Goal: Complete application form: Complete application form

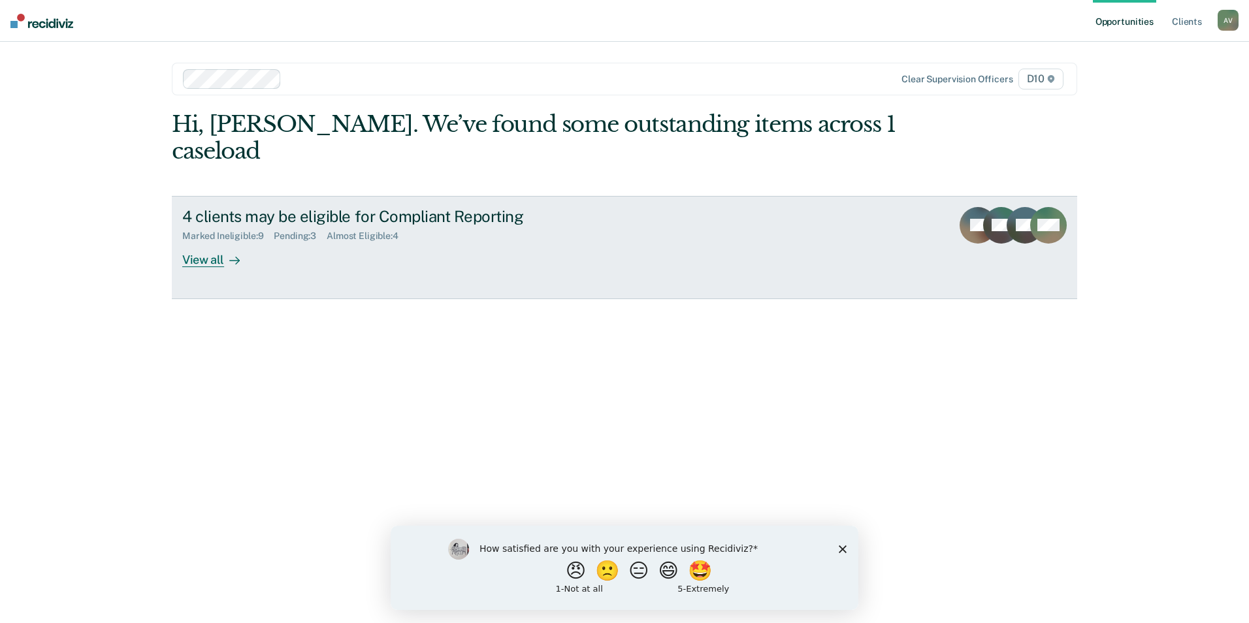
click at [368, 231] on div "Almost Eligible : 4" at bounding box center [368, 236] width 82 height 11
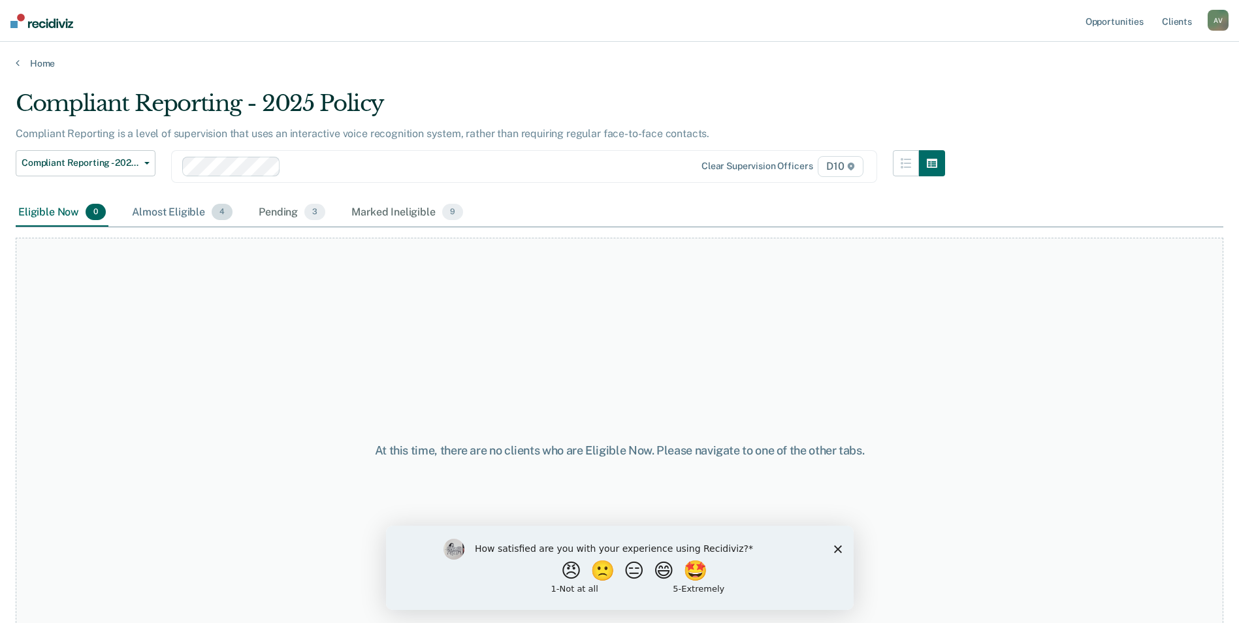
click at [160, 214] on div "Almost Eligible 4" at bounding box center [182, 213] width 106 height 29
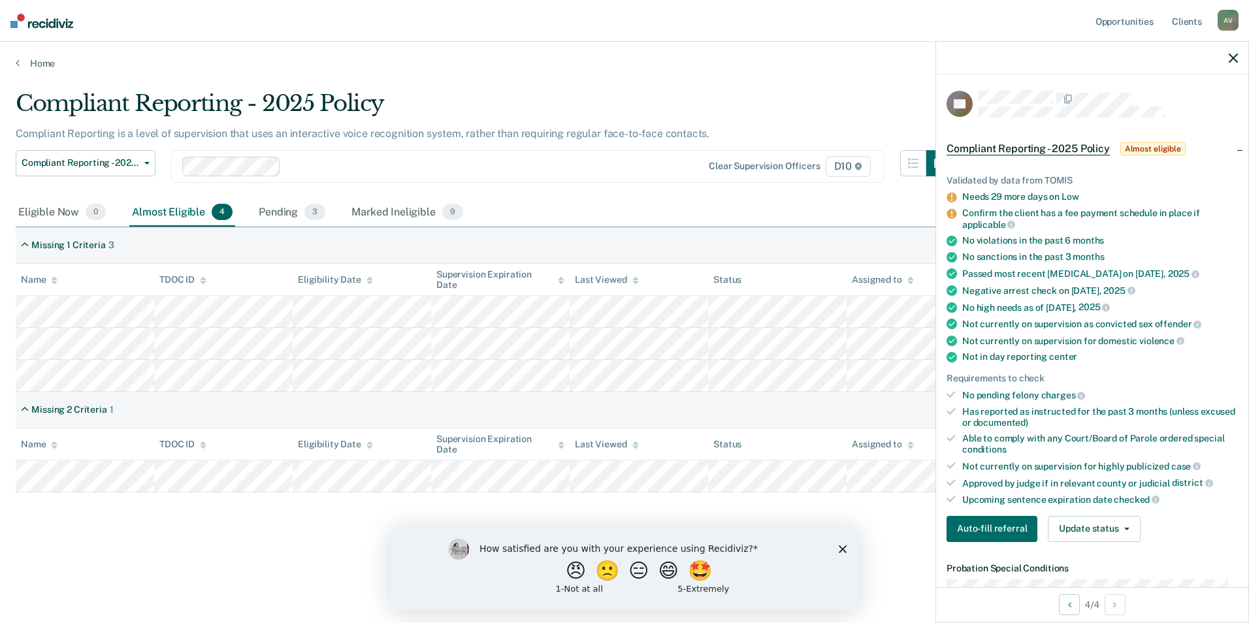
click at [843, 545] on icon "Close survey" at bounding box center [843, 549] width 8 height 8
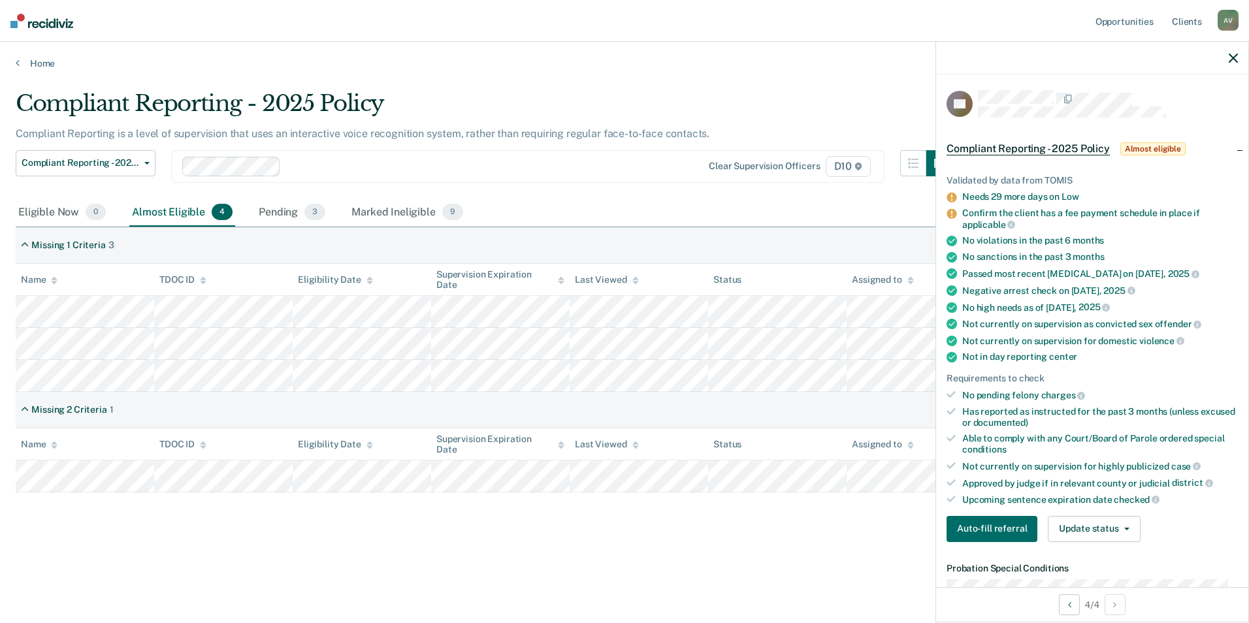
click at [840, 560] on div "Compliant Reporting - 2025 Policy Compliant Reporting is a level of supervision…" at bounding box center [624, 328] width 1217 height 477
click at [258, 219] on div "Pending 3" at bounding box center [292, 213] width 72 height 29
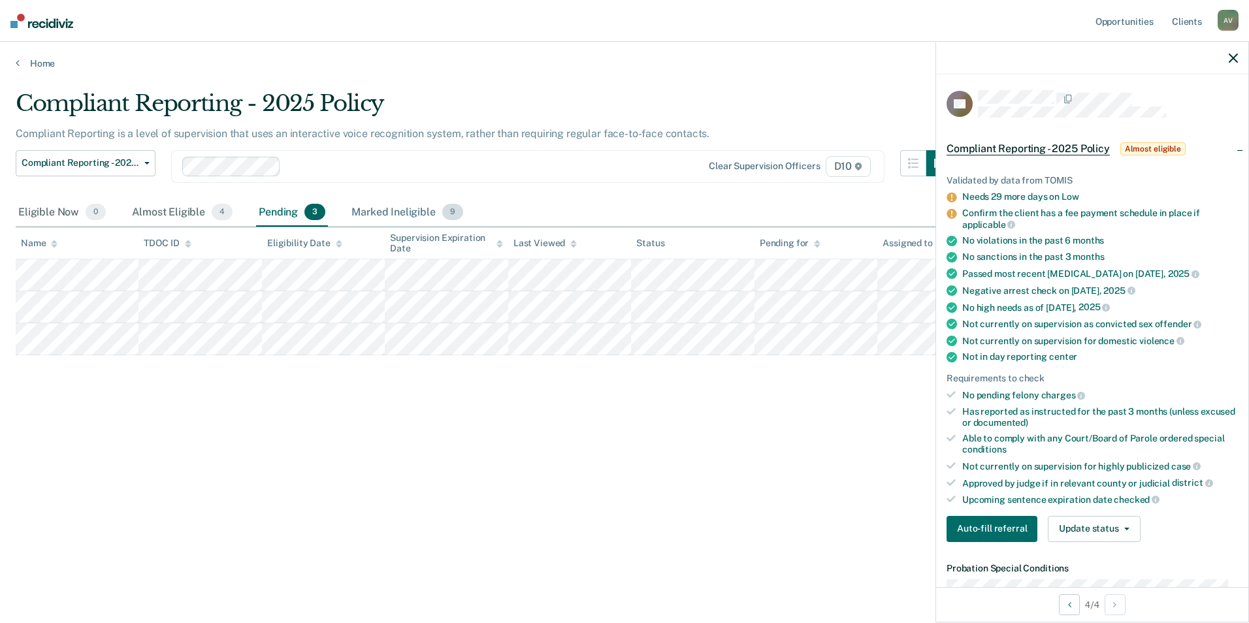
click at [357, 206] on div "Marked Ineligible 9" at bounding box center [407, 213] width 117 height 29
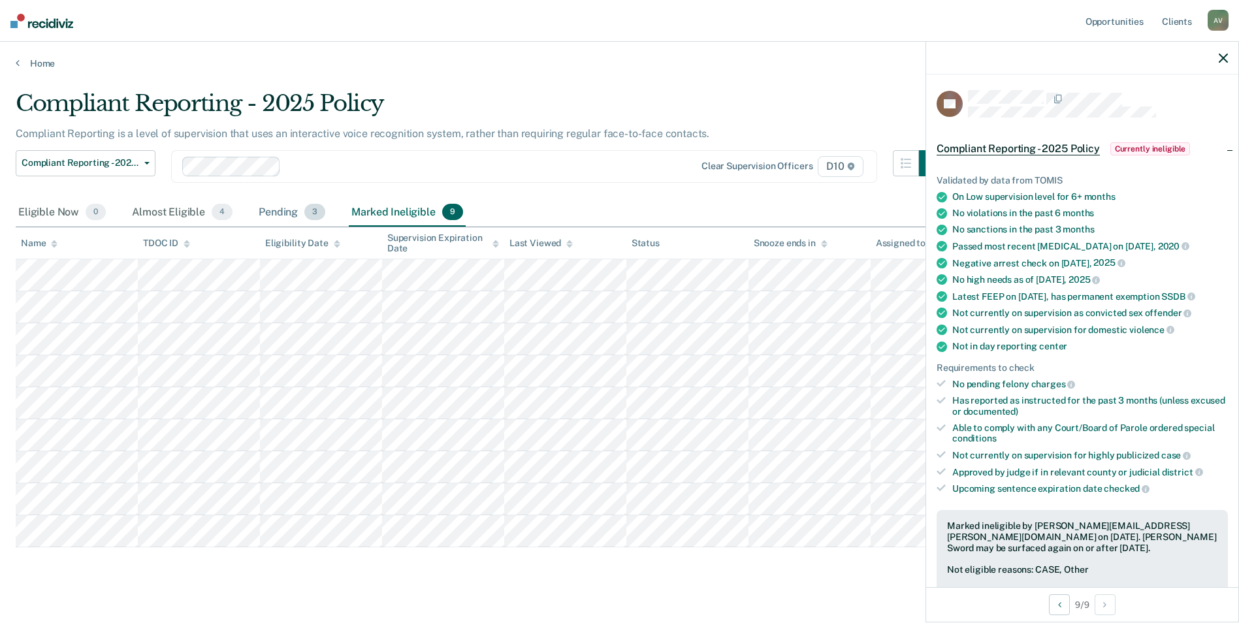
click at [297, 217] on div "Pending 3" at bounding box center [292, 213] width 72 height 29
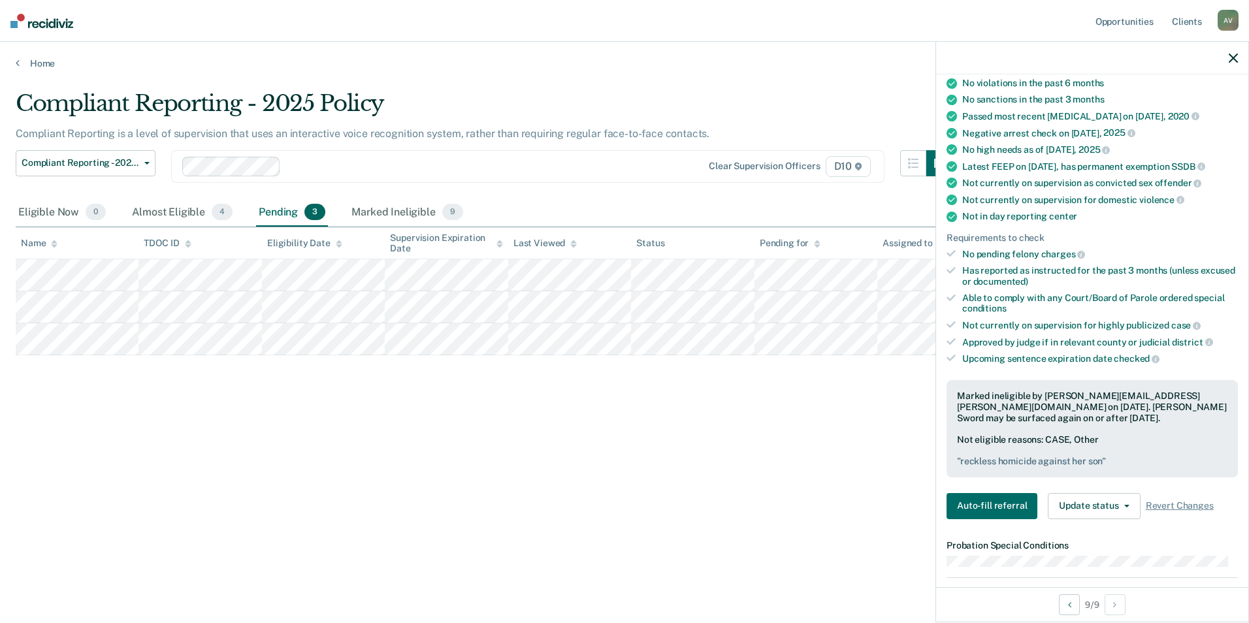
scroll to position [131, 0]
click at [1099, 504] on button "Update status" at bounding box center [1094, 505] width 92 height 26
click at [1128, 560] on button "Update Ineligibility" at bounding box center [1111, 557] width 126 height 21
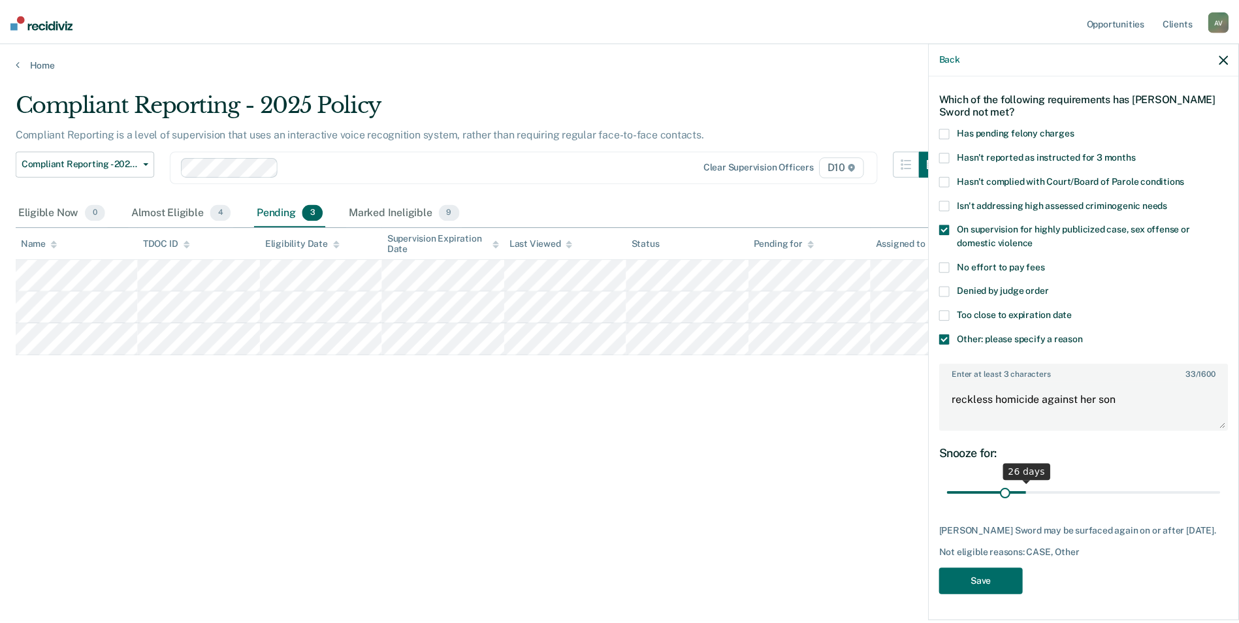
scroll to position [57, 0]
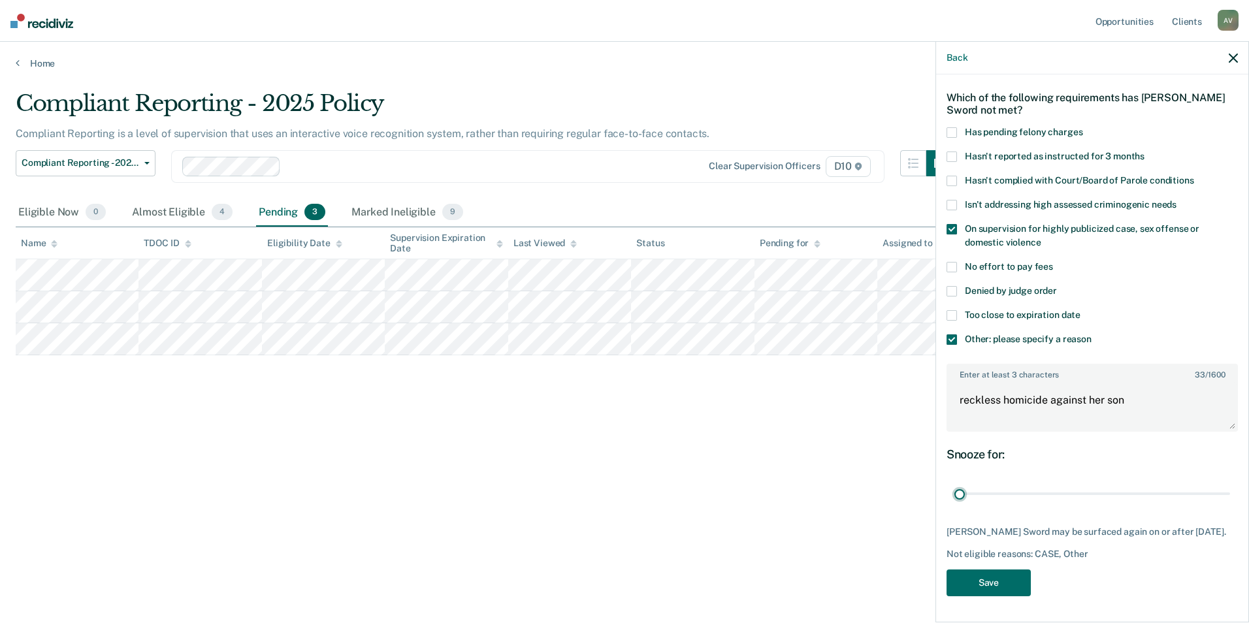
drag, startPoint x: 1217, startPoint y: 485, endPoint x: 904, endPoint y: 522, distance: 315.6
type input "1"
click at [954, 506] on input "range" at bounding box center [1092, 494] width 276 height 23
click at [996, 583] on button "Save" at bounding box center [988, 583] width 84 height 27
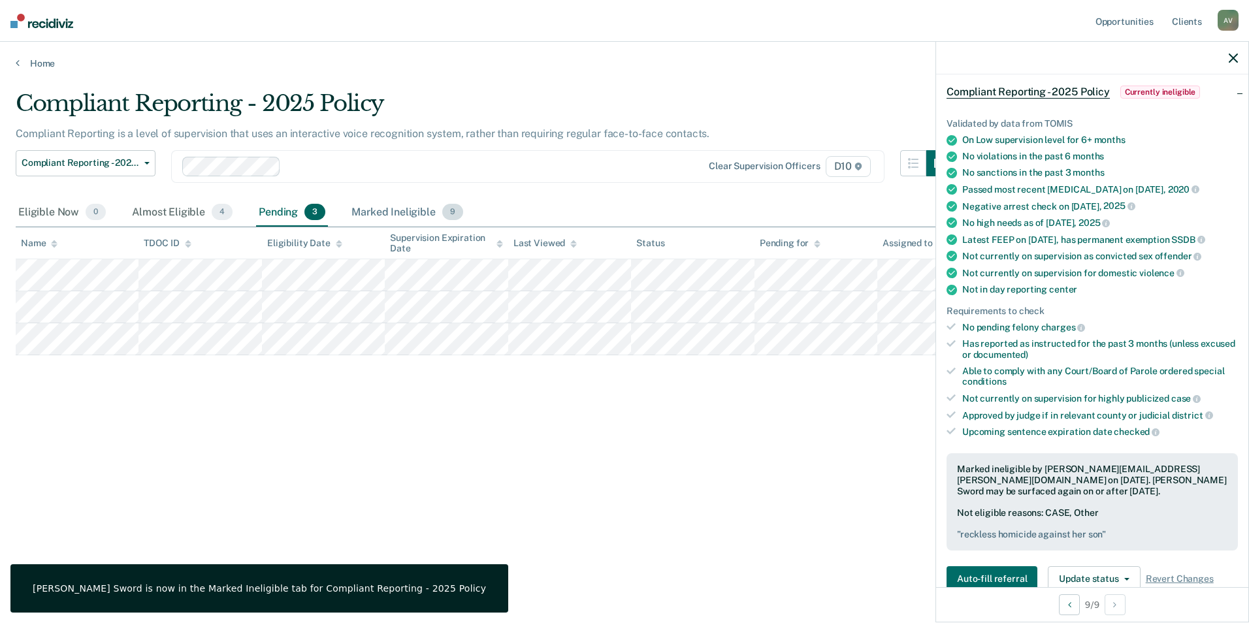
click at [421, 220] on div "Marked Ineligible 9" at bounding box center [407, 213] width 117 height 29
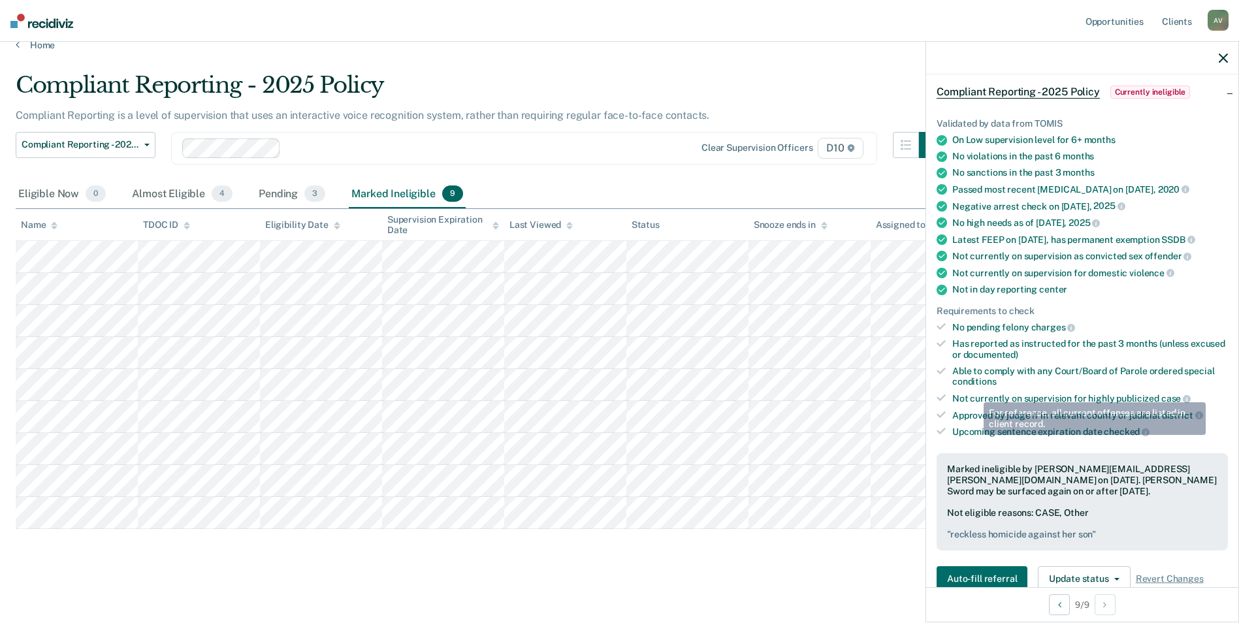
scroll to position [122, 0]
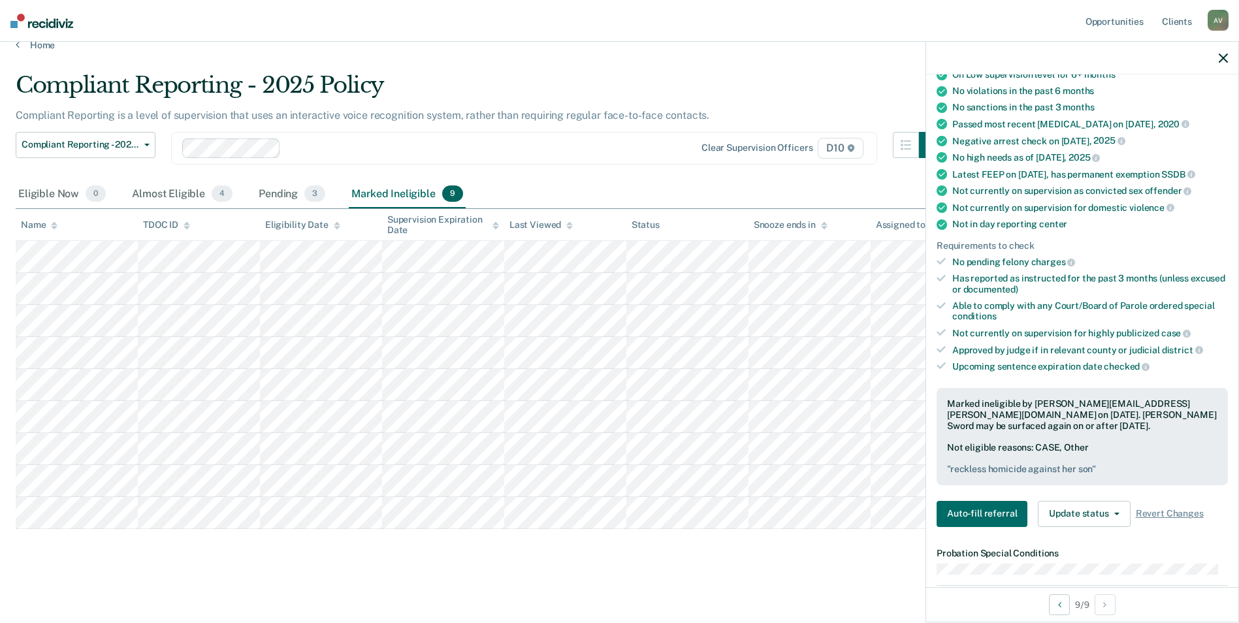
click at [1080, 430] on div "Marked ineligible by [PERSON_NAME][EMAIL_ADDRESS][PERSON_NAME][DOMAIN_NAME] on …" at bounding box center [1082, 436] width 291 height 97
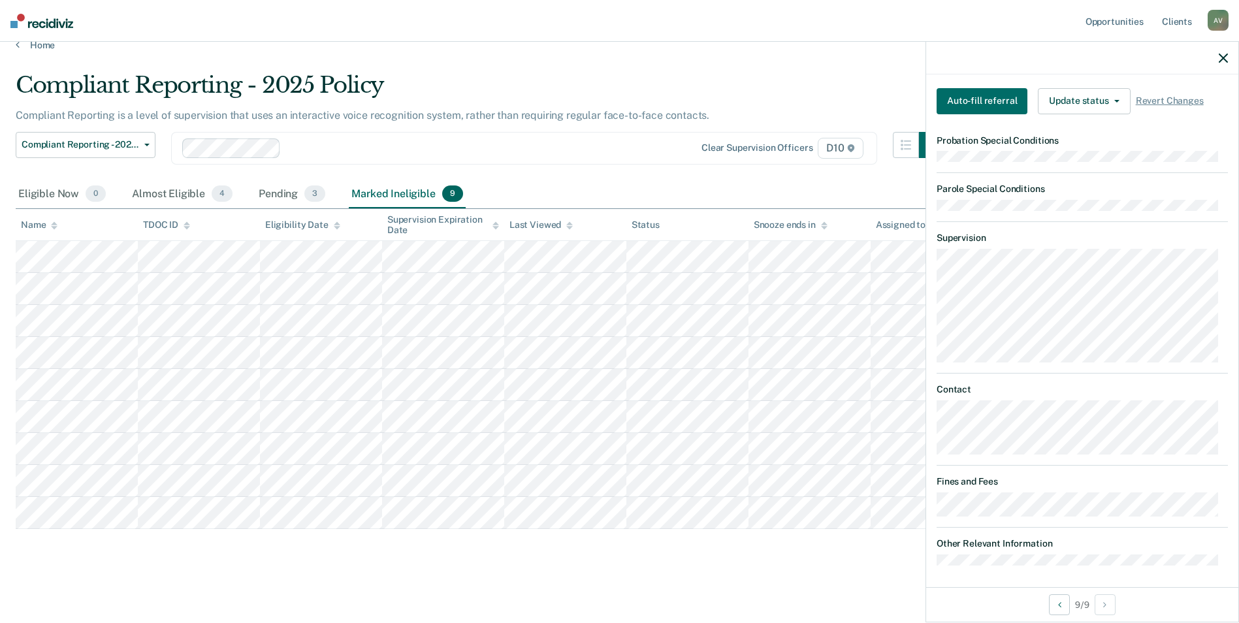
scroll to position [538, 0]
click at [1005, 89] on button "Auto-fill referral" at bounding box center [982, 98] width 91 height 26
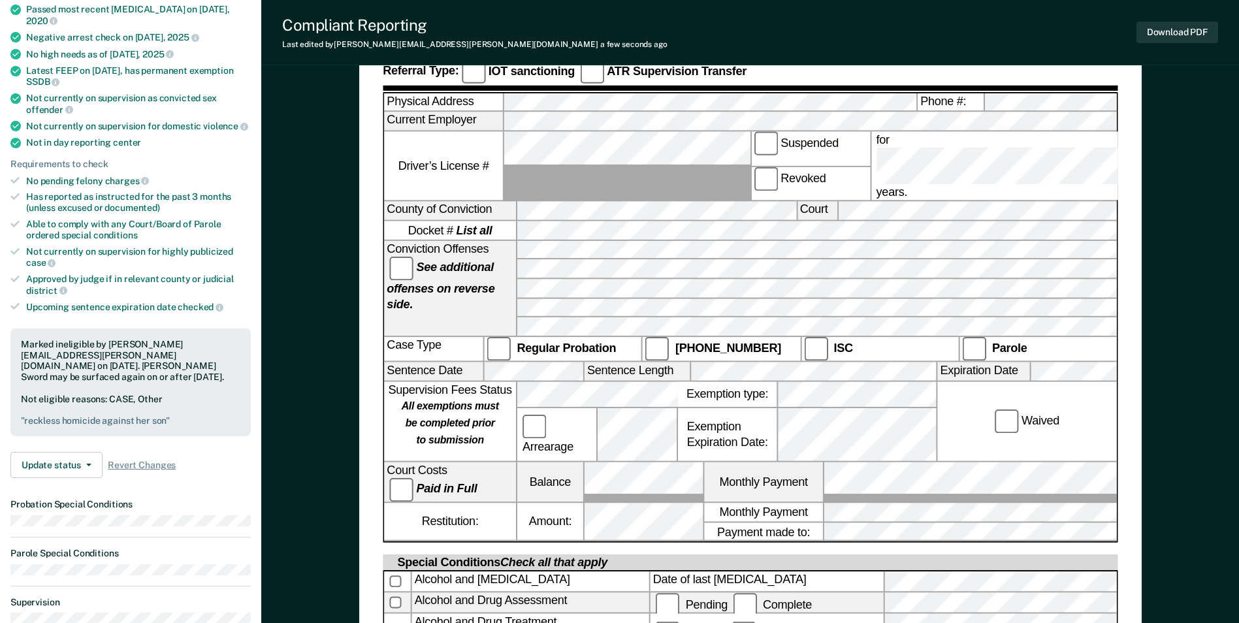
scroll to position [261, 0]
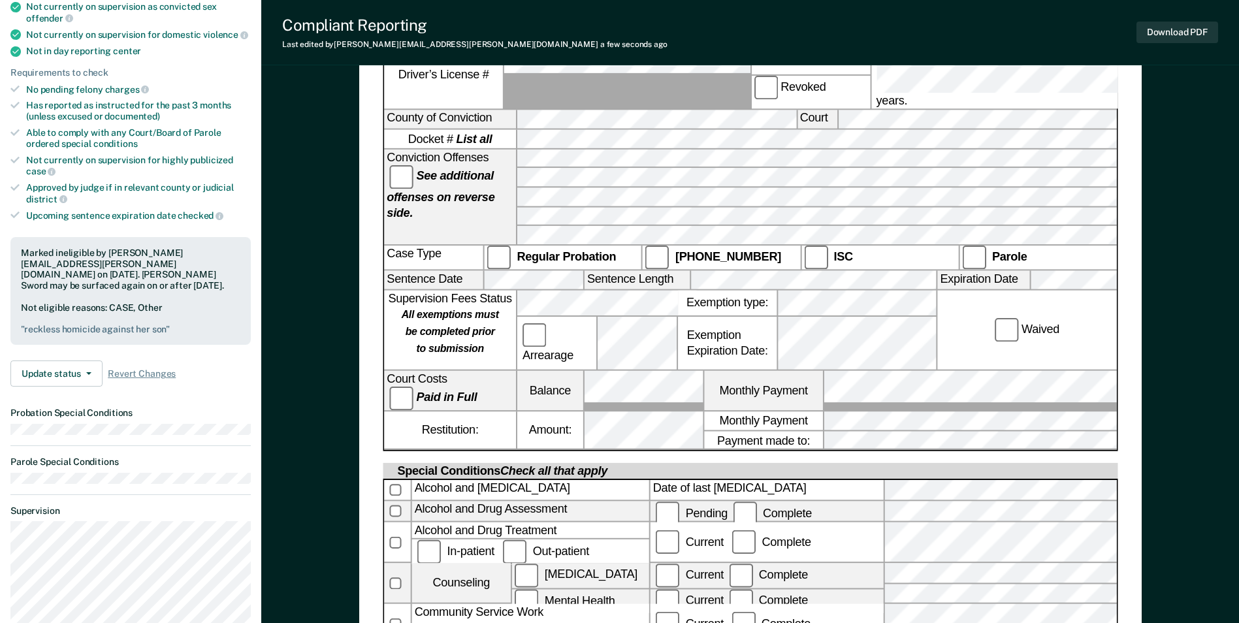
scroll to position [457, 0]
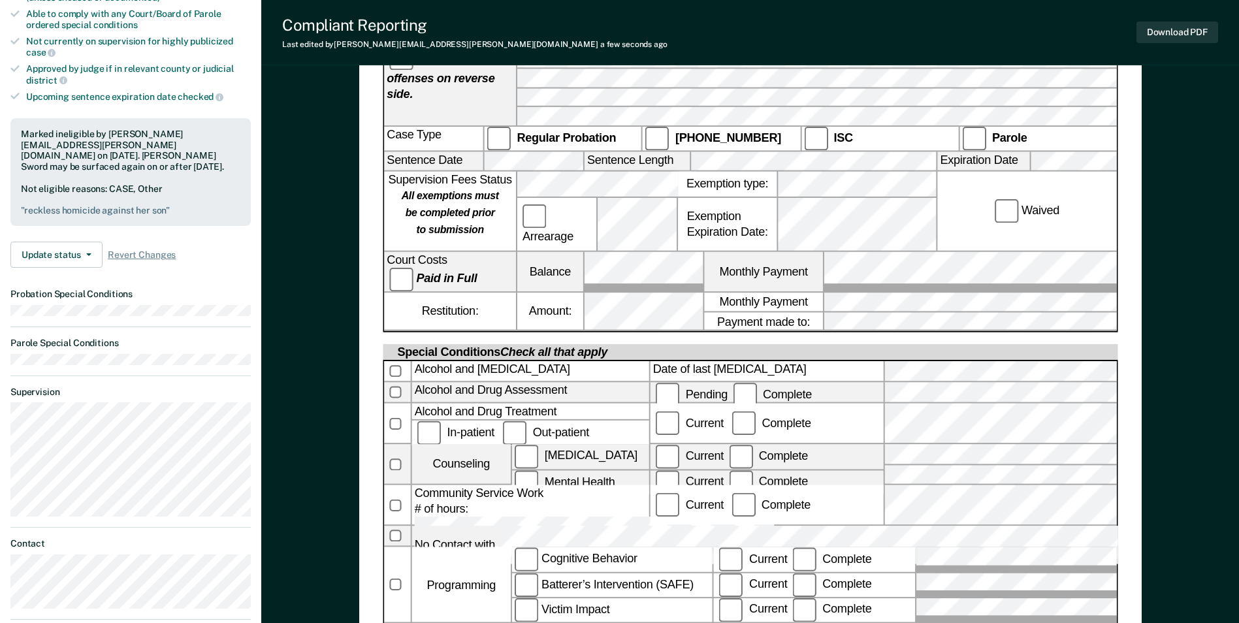
click at [347, 425] on div "[US_STATE] DEPARTMENT OF CORRECTION COMMUNITY SUPERVISION Telephone Reporting R…" at bounding box center [750, 215] width 978 height 1182
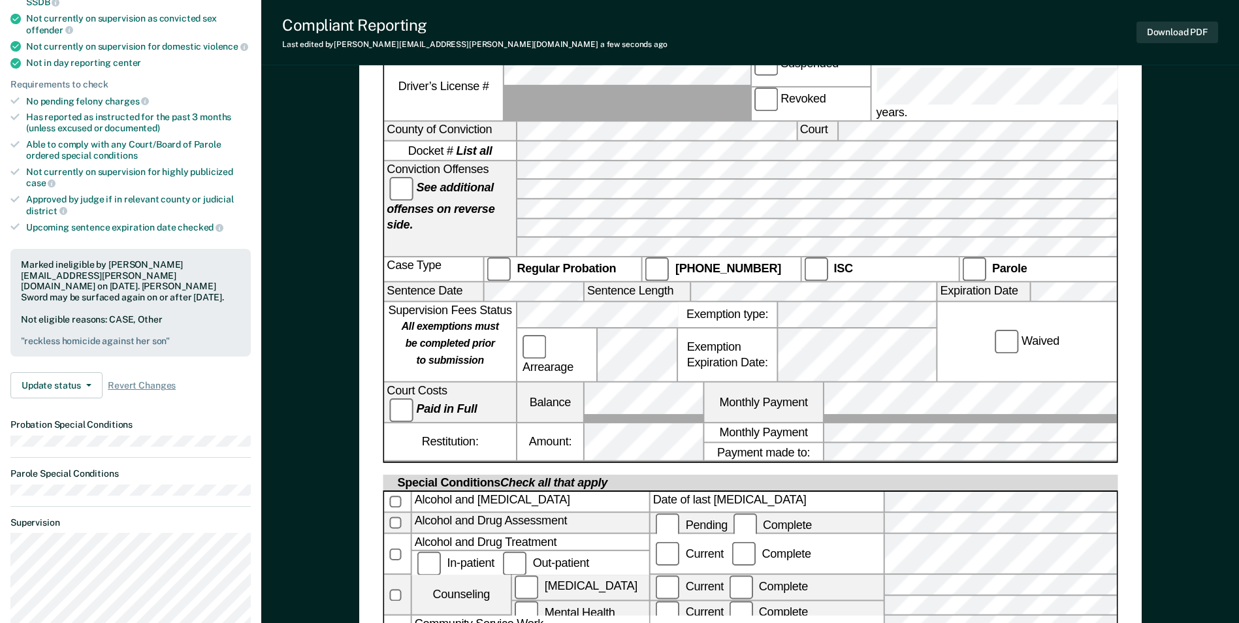
scroll to position [0, 7]
click at [902, 383] on div "Court Costs Paid in Full Balance Monthly Payment" at bounding box center [750, 403] width 732 height 41
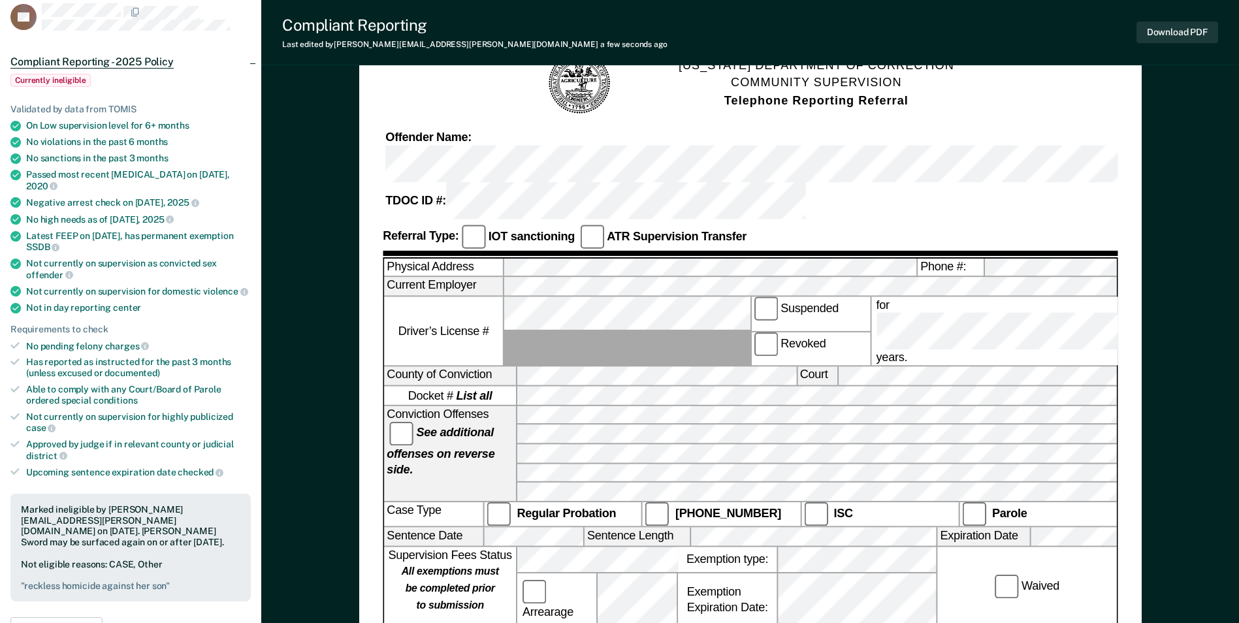
scroll to position [65, 0]
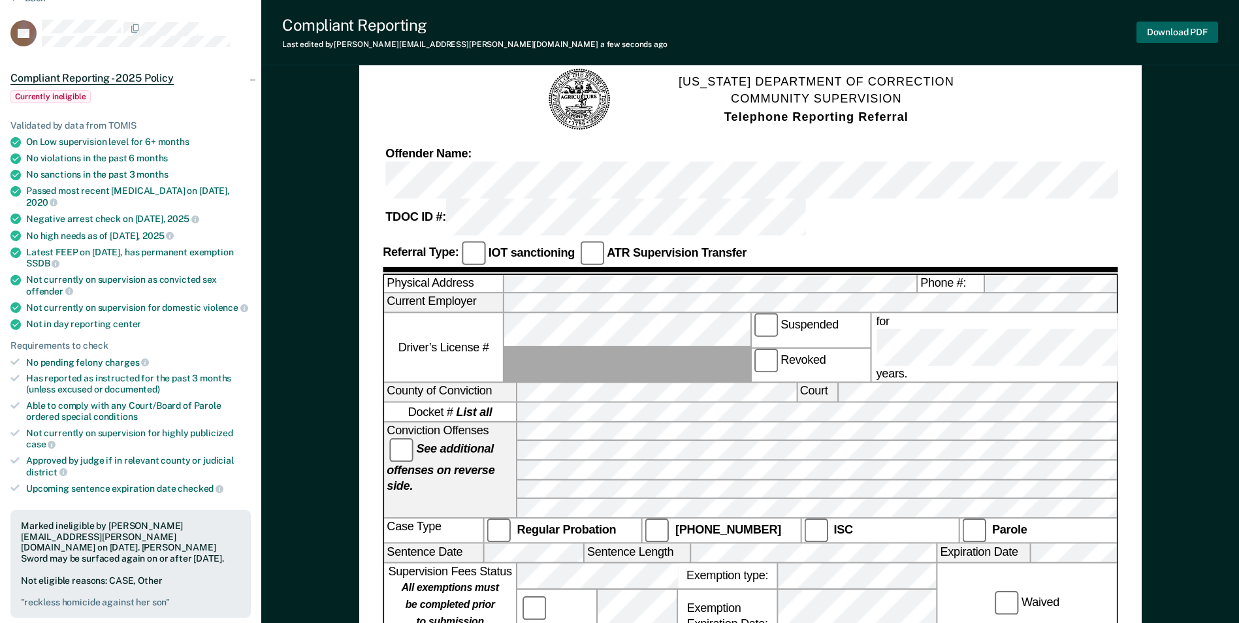
click at [1185, 35] on button "Download PDF" at bounding box center [1177, 33] width 82 height 22
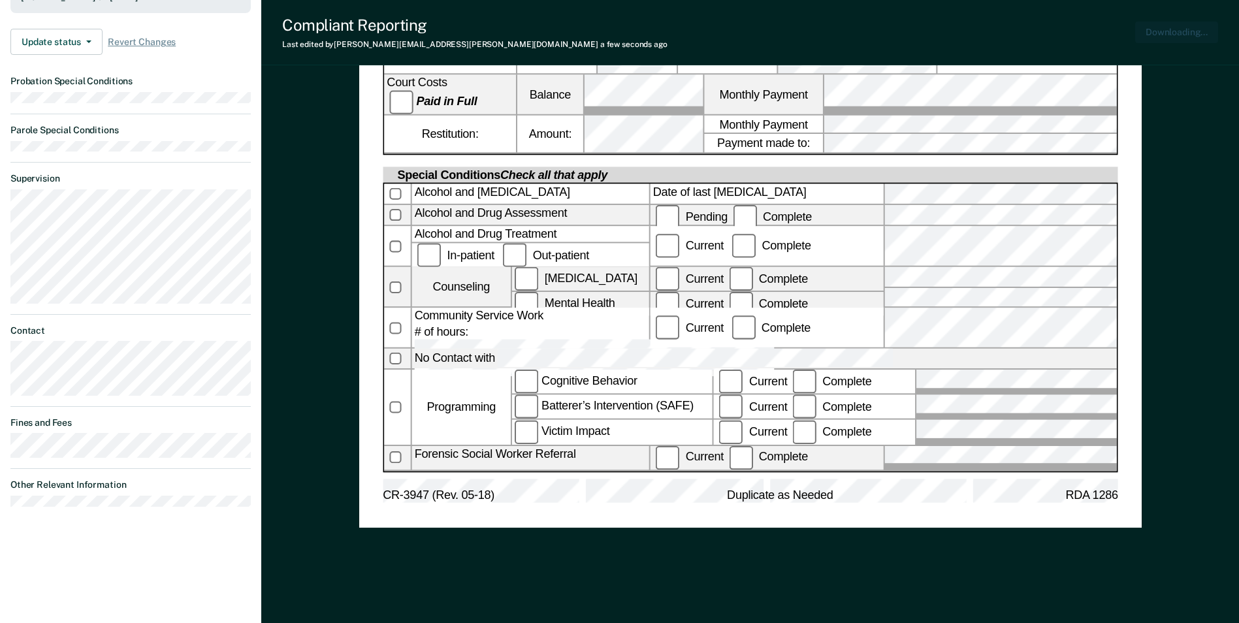
scroll to position [607, 0]
